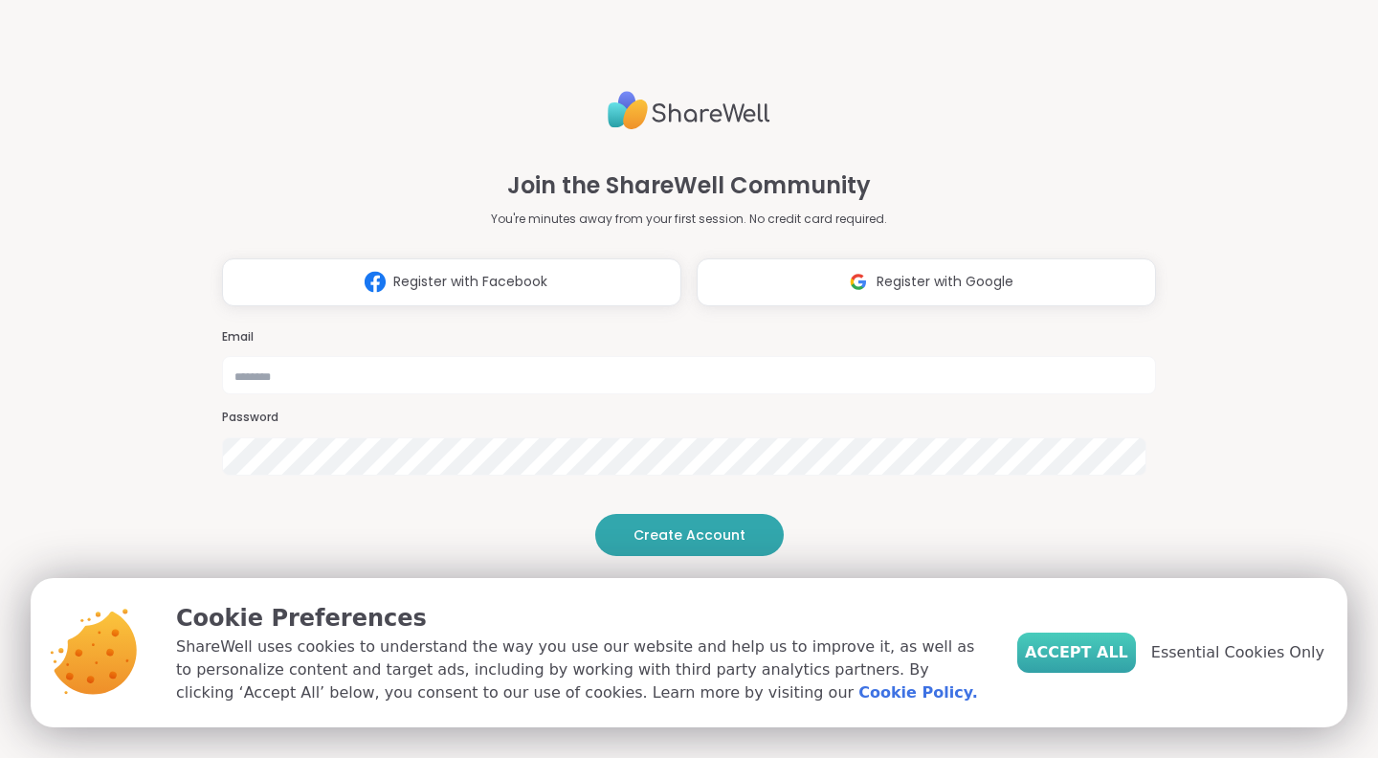
click at [1105, 652] on span "Accept All" at bounding box center [1076, 652] width 103 height 23
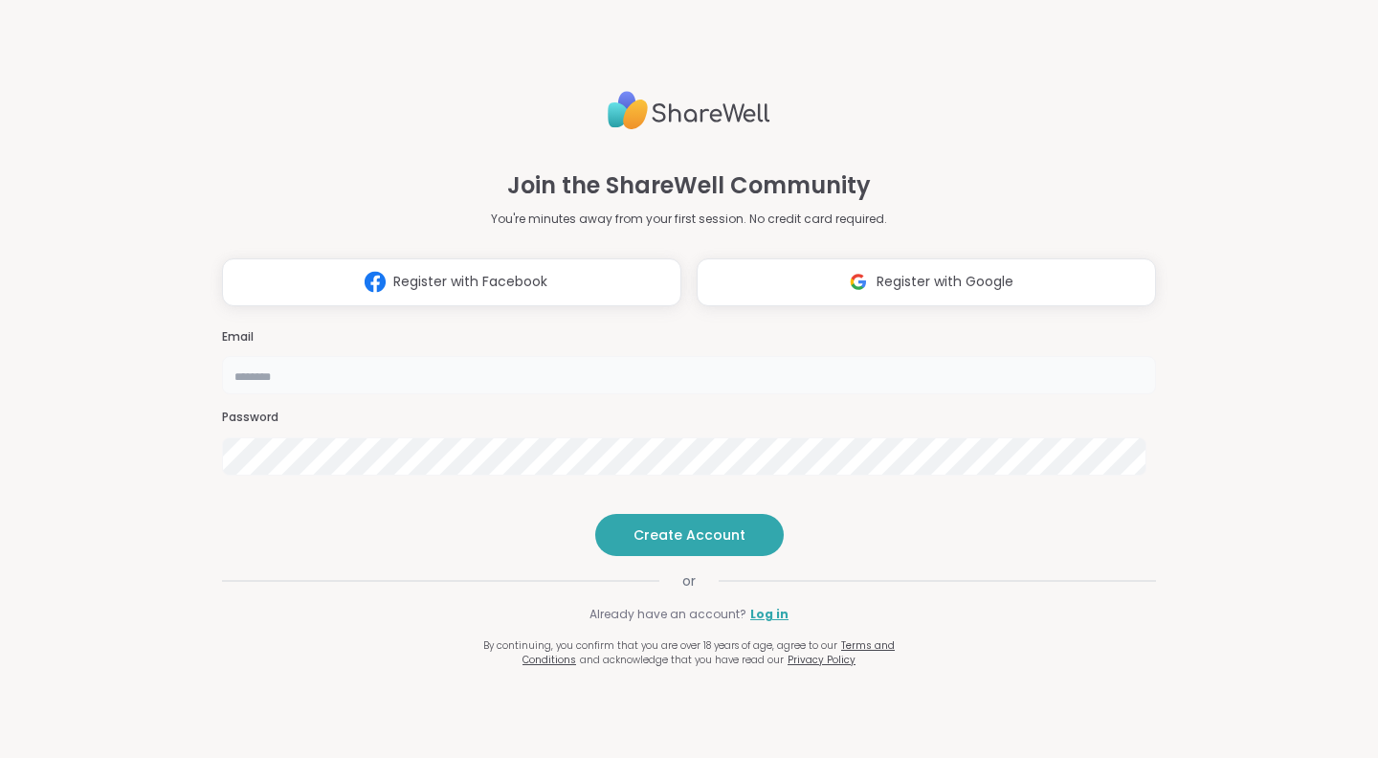
click at [754, 356] on input "email" at bounding box center [689, 375] width 934 height 38
type input "**********"
click at [694, 545] on span "Create Account" at bounding box center [690, 535] width 112 height 19
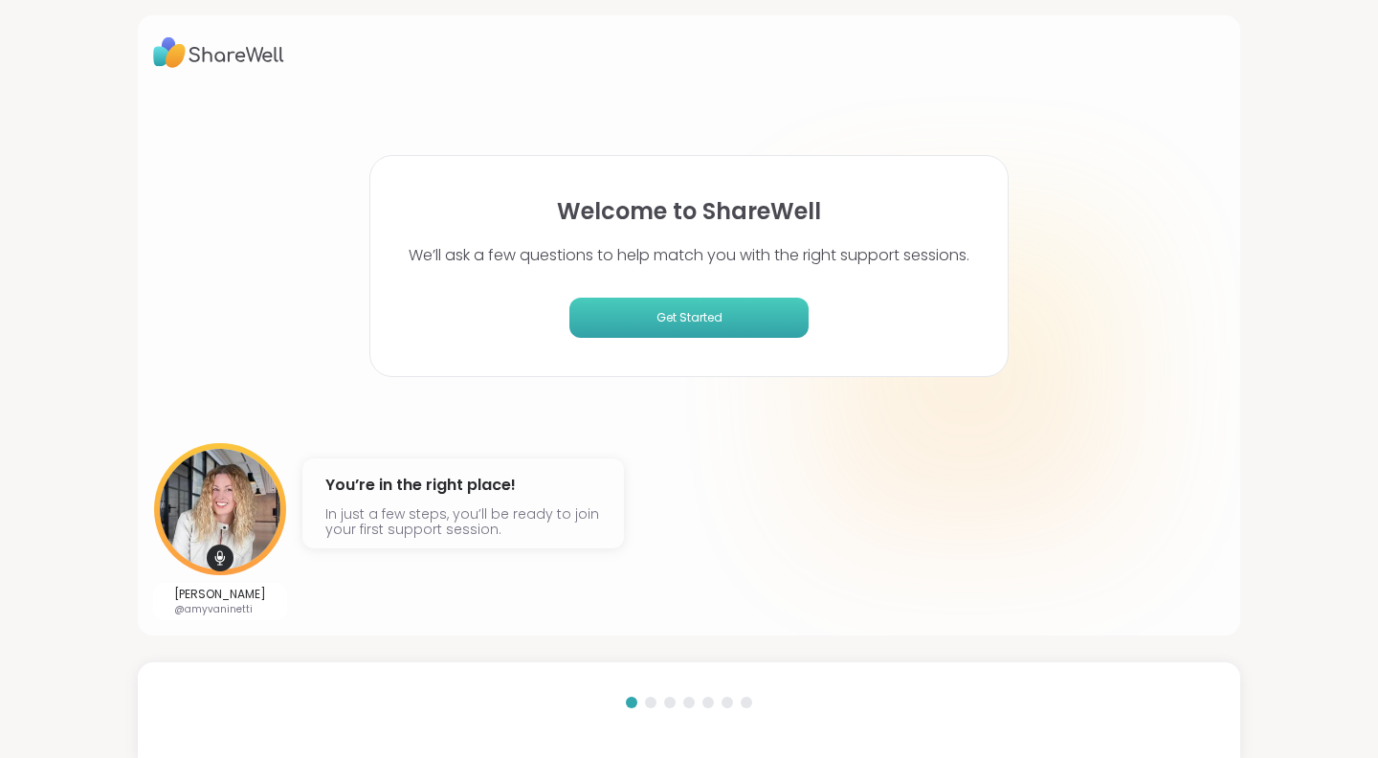
click at [681, 319] on span "Get Started" at bounding box center [689, 317] width 224 height 17
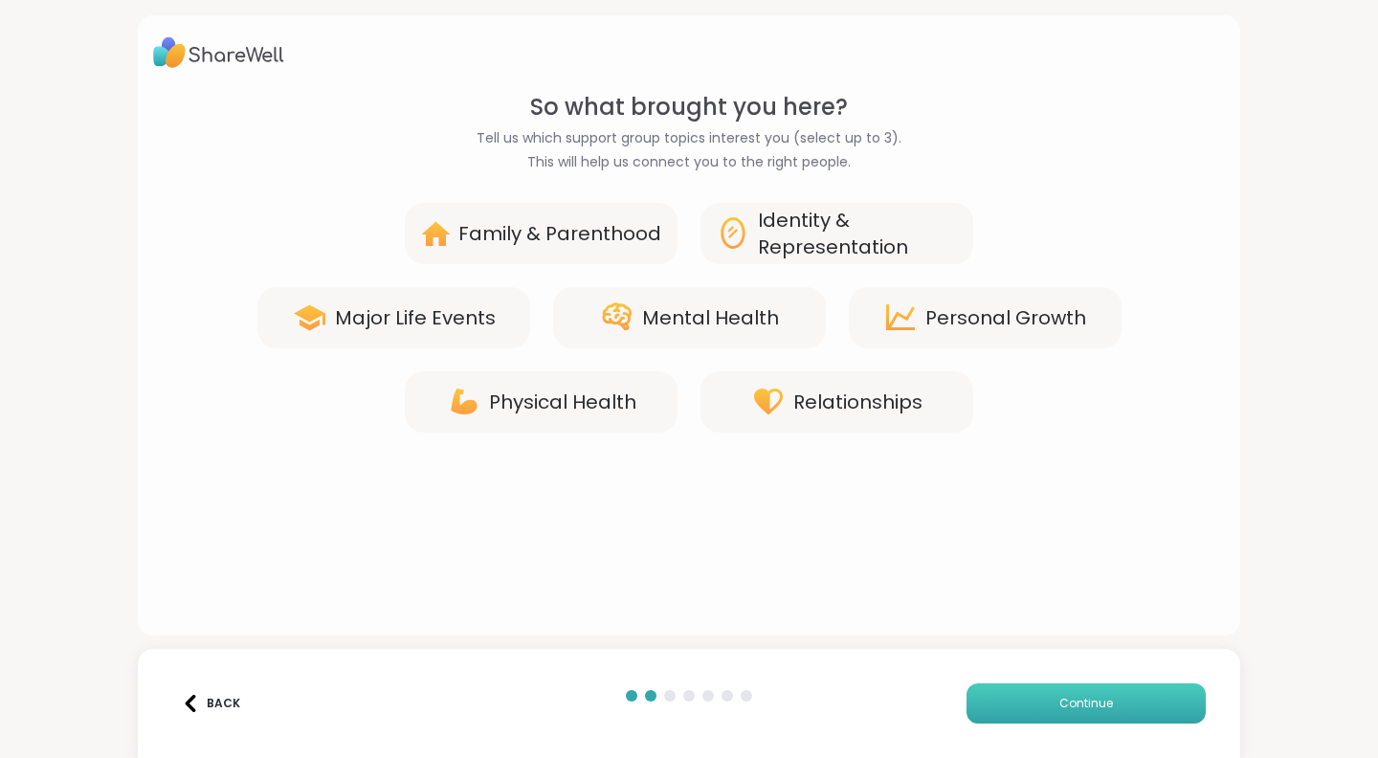
click at [1069, 705] on span "Continue" at bounding box center [1087, 703] width 54 height 17
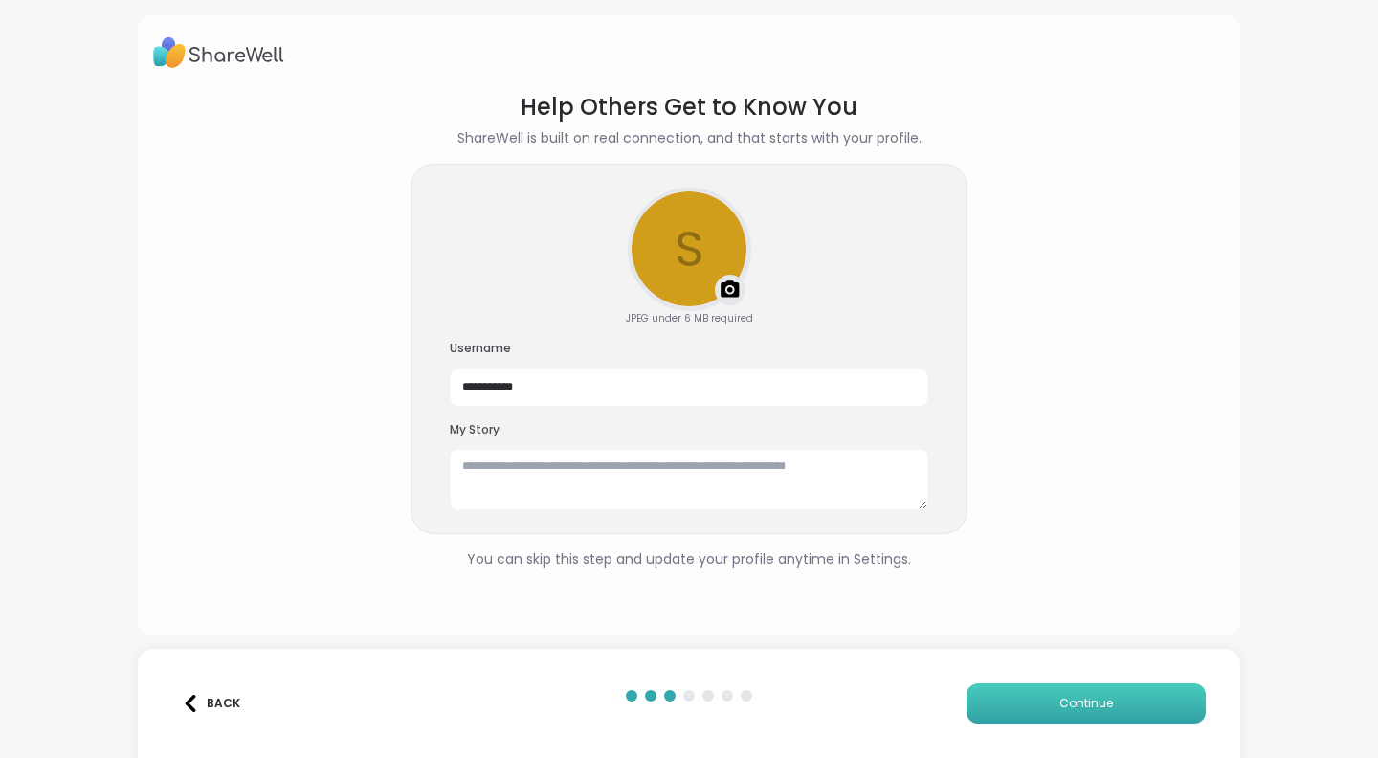
click at [1066, 703] on span "Continue" at bounding box center [1087, 703] width 54 height 17
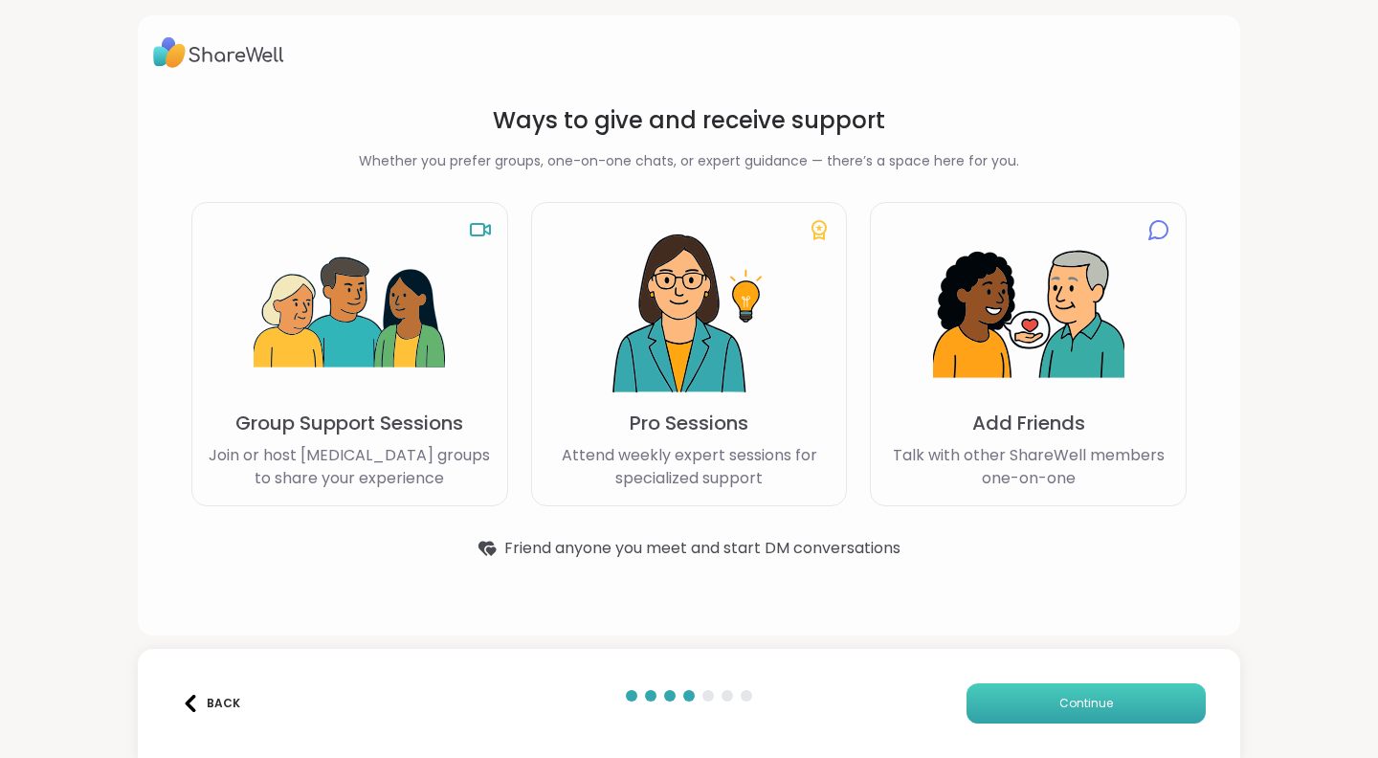
click at [1072, 703] on span "Continue" at bounding box center [1087, 703] width 54 height 17
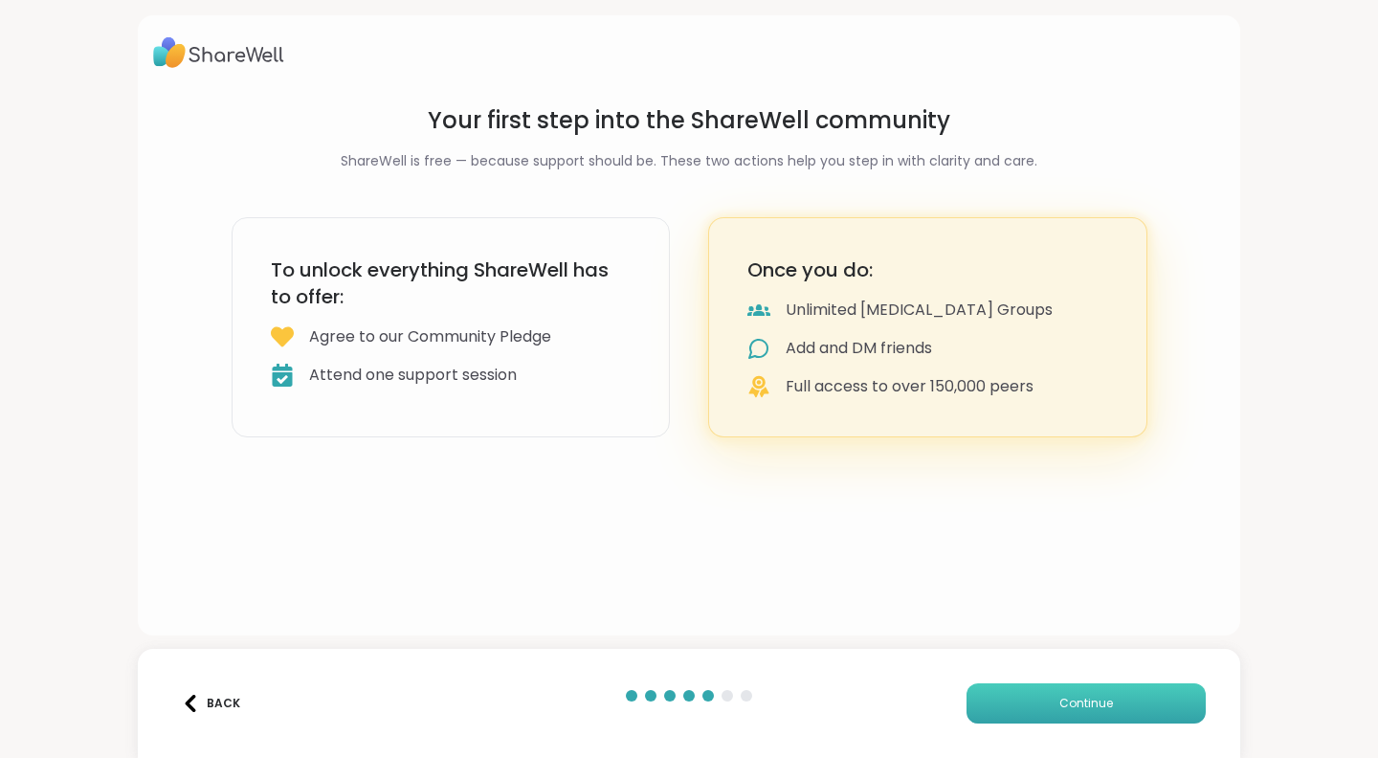
click at [1070, 704] on span "Continue" at bounding box center [1087, 703] width 54 height 17
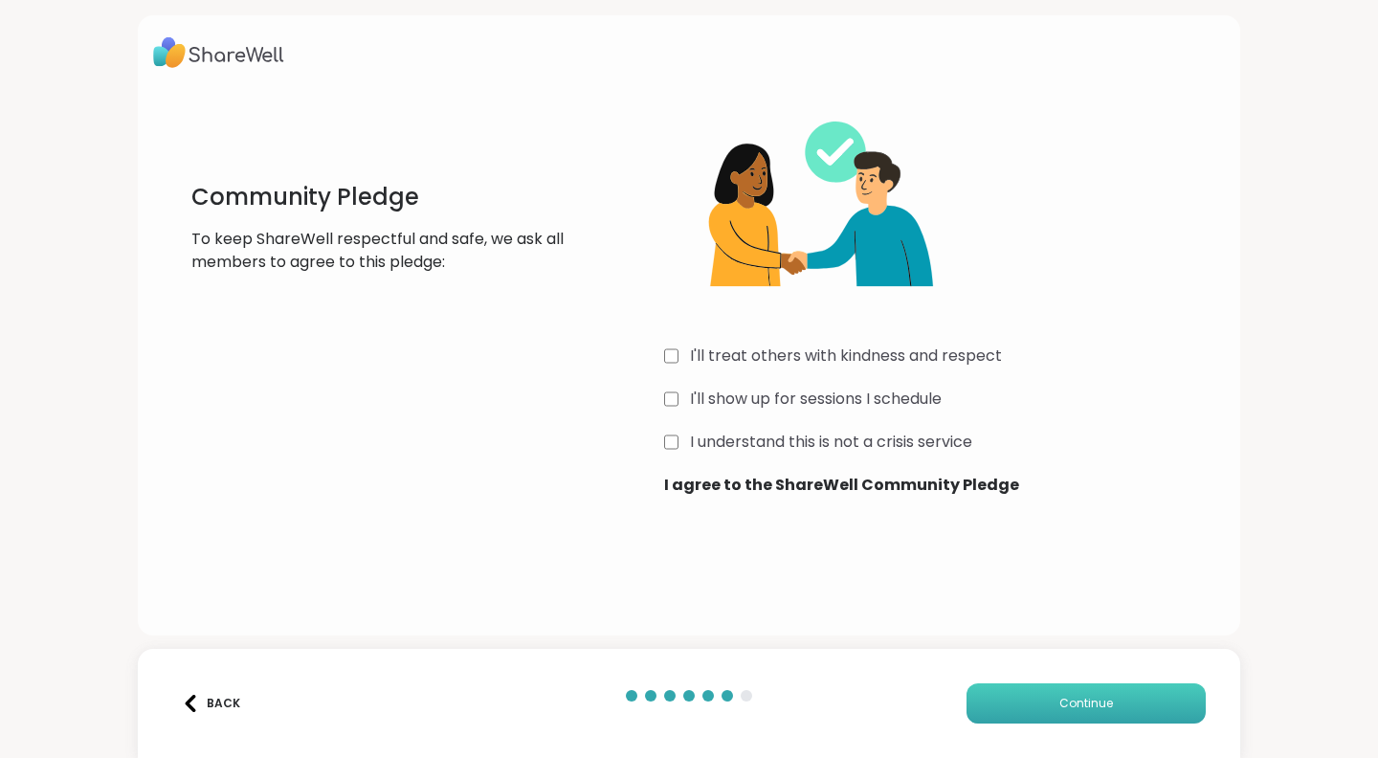
click at [1071, 704] on span "Continue" at bounding box center [1087, 703] width 54 height 17
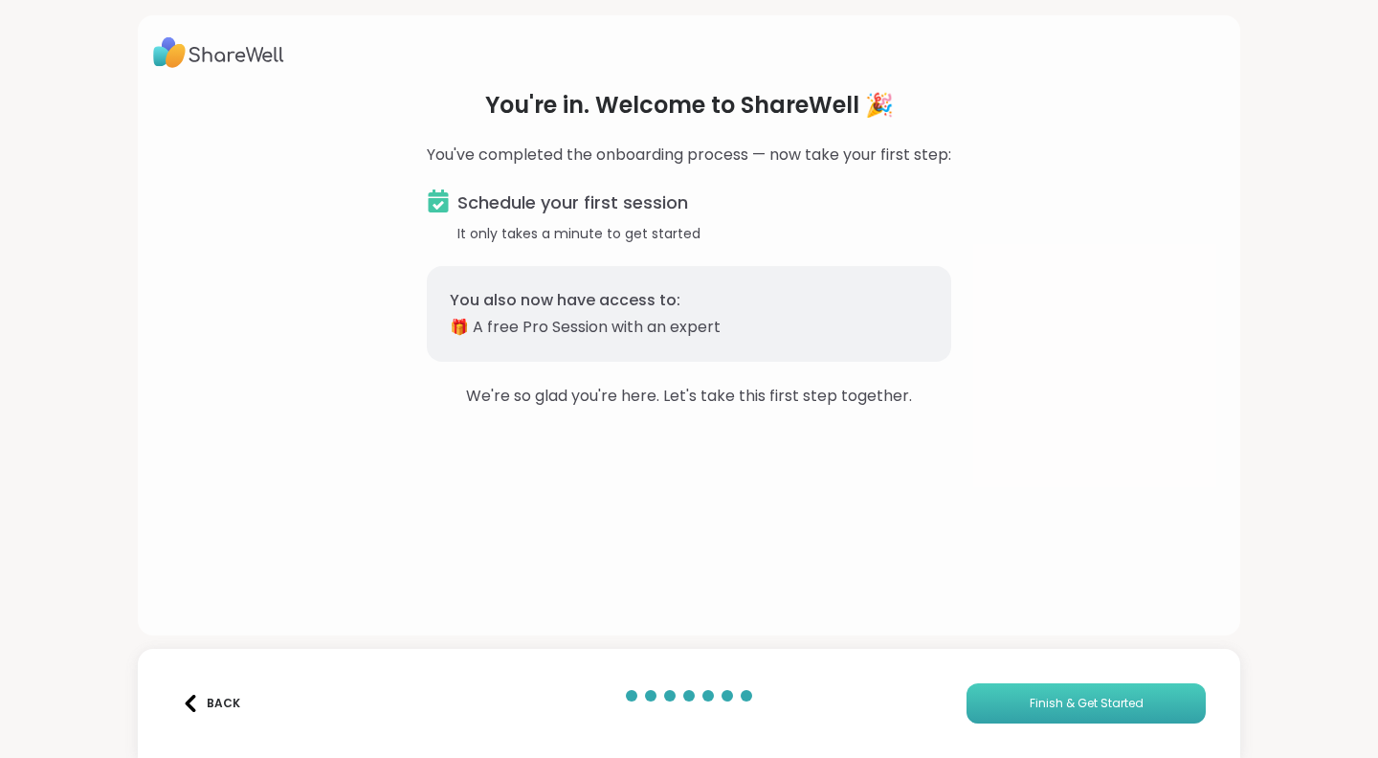
click at [1062, 704] on span "Finish & Get Started" at bounding box center [1087, 703] width 114 height 17
